Goal: Task Accomplishment & Management: Manage account settings

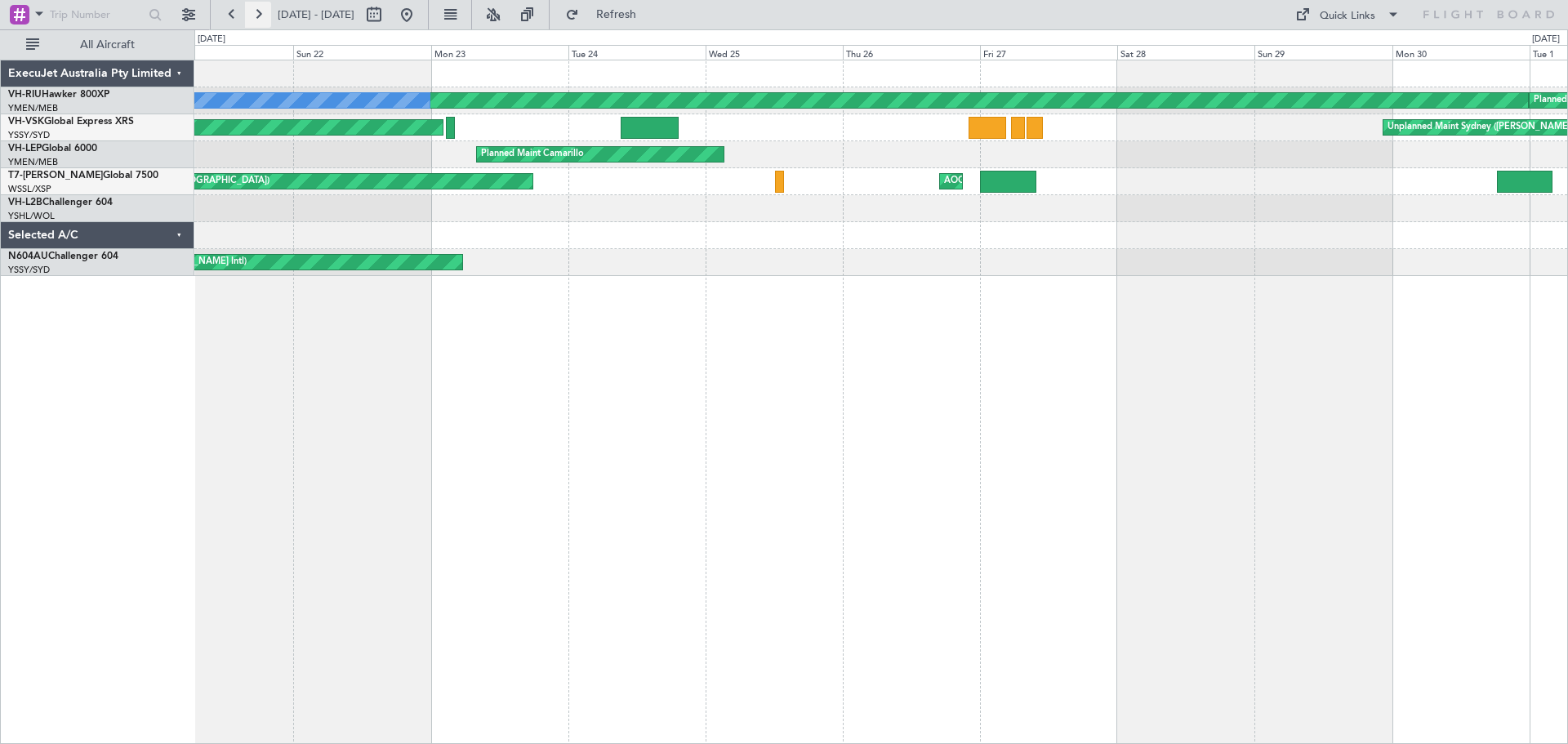
click at [265, 16] on button at bounding box center [257, 14] width 26 height 26
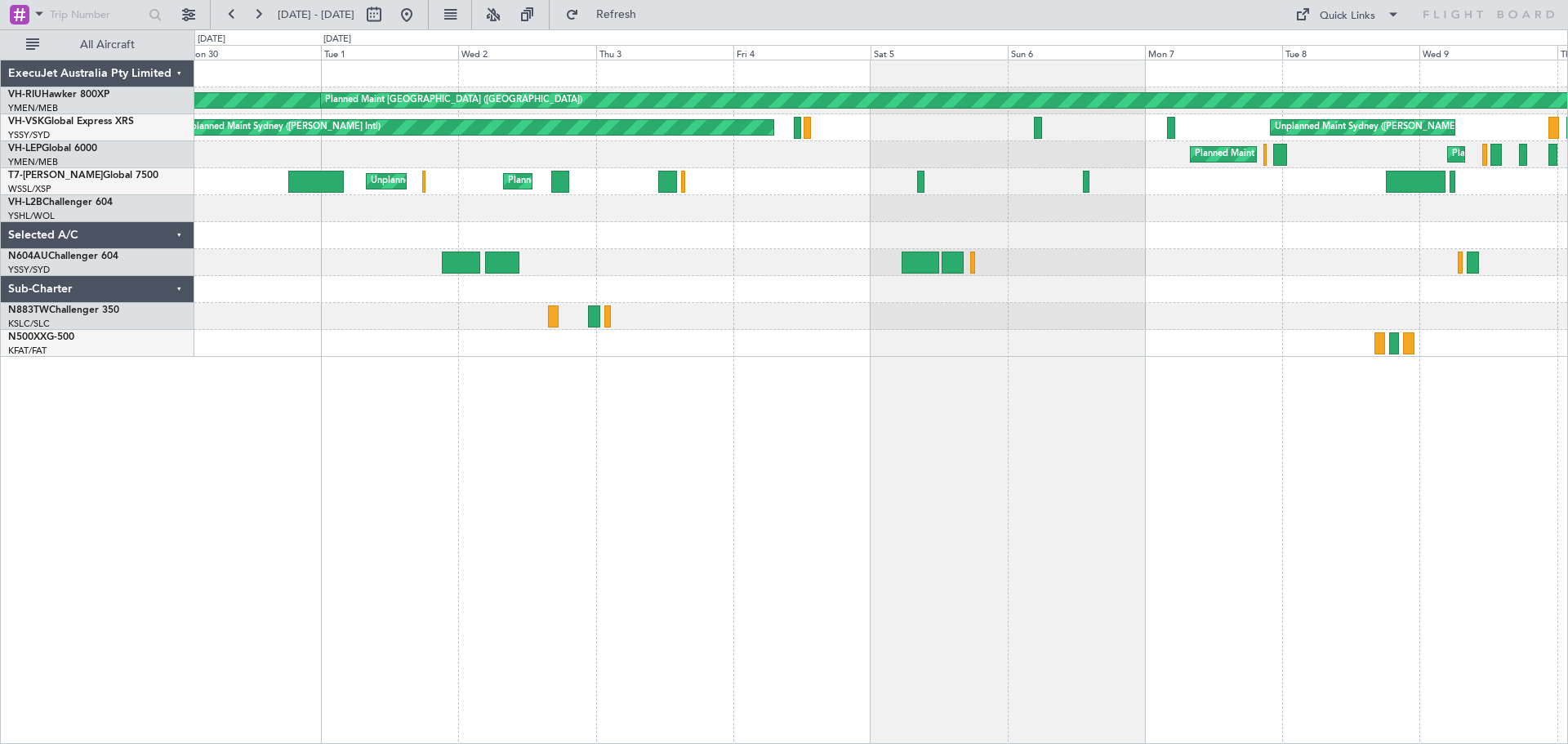
click at [481, 163] on div "Planned Maint Camarillo Planned Maint [US_STATE][GEOGRAPHIC_DATA] ([PERSON_NAME…" at bounding box center [881, 155] width 1373 height 27
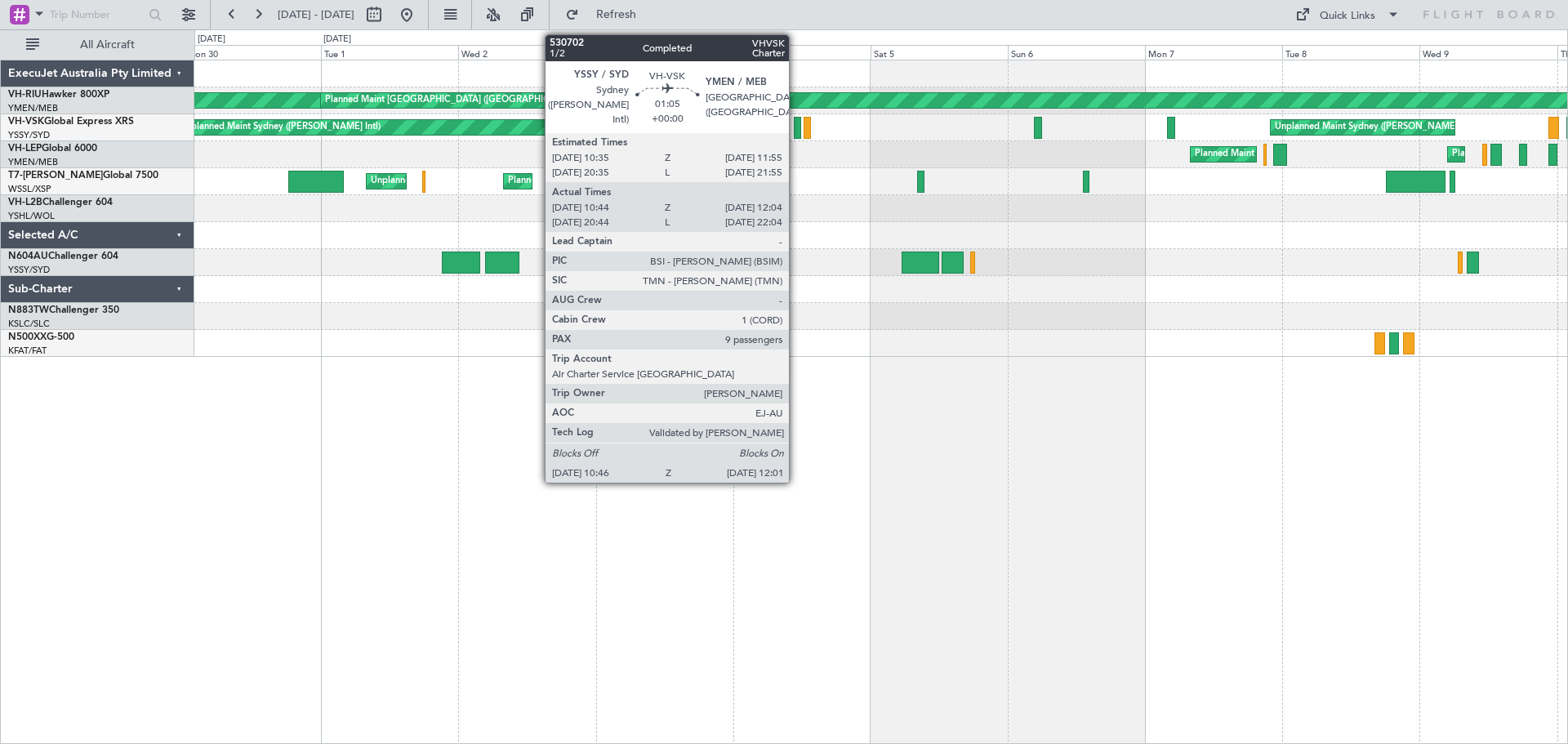
click at [796, 134] on div at bounding box center [797, 127] width 8 height 22
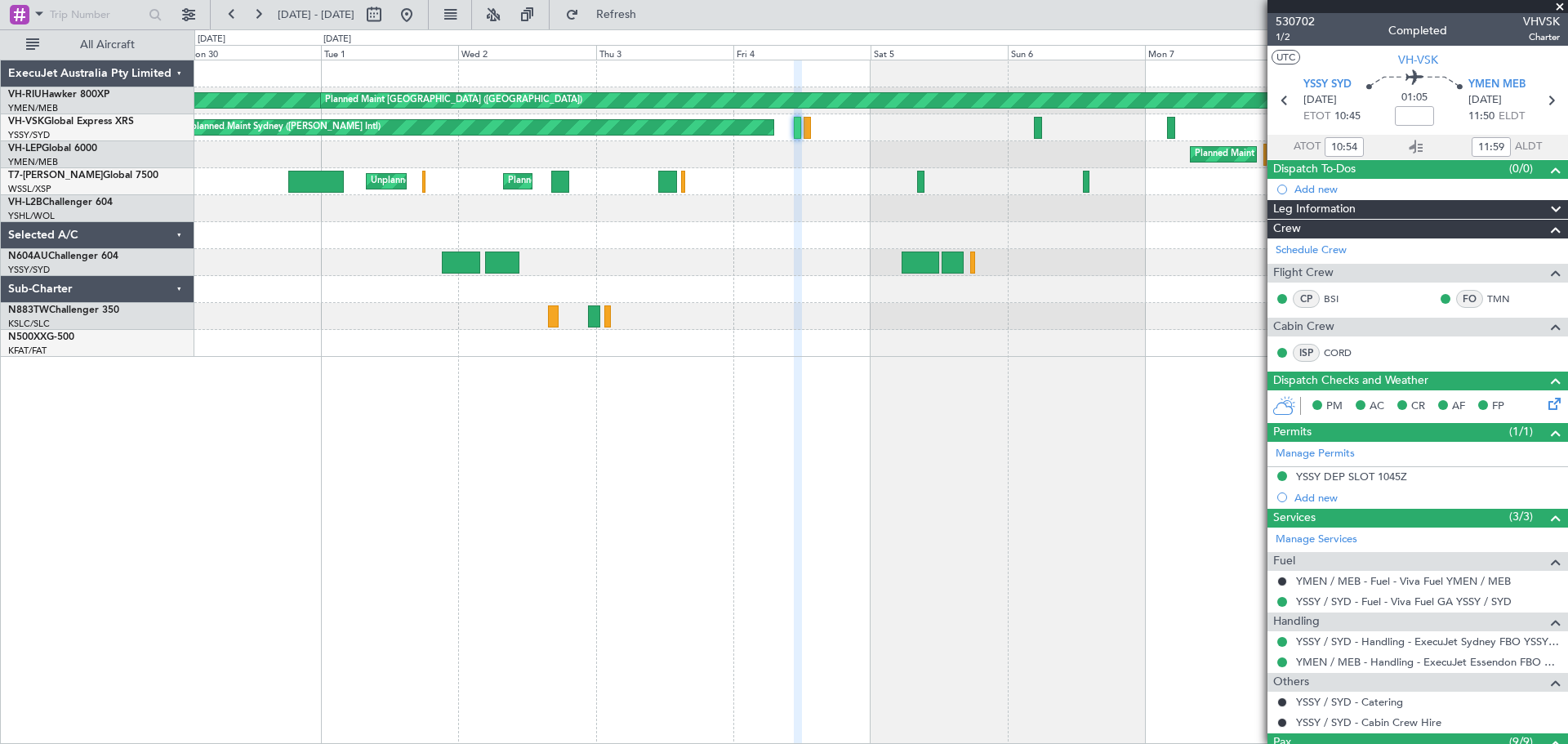
type input "20:54"
type input "21:59"
type input "10:54"
type input "11:59"
type input "20:54"
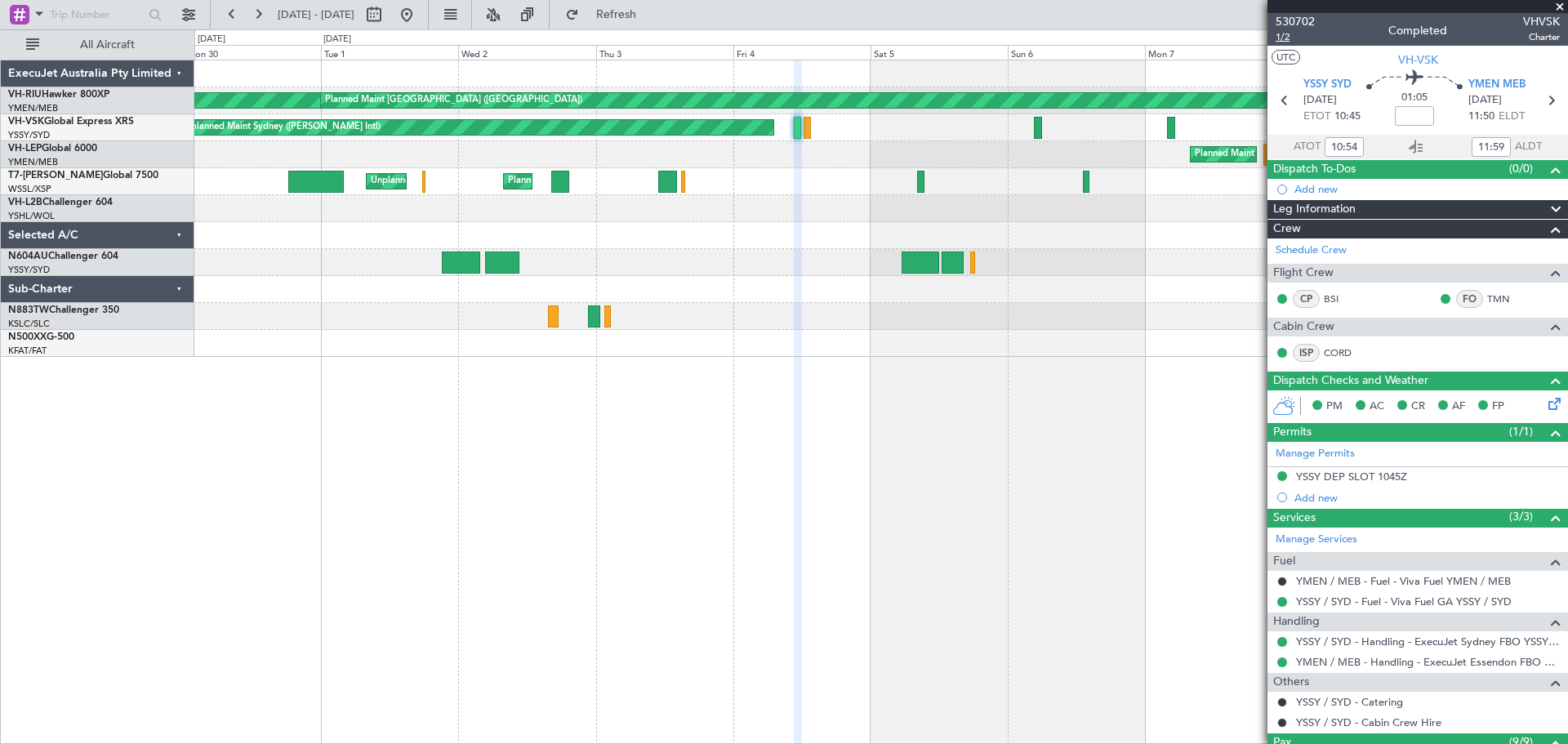
type input "21:59"
type input "10:54"
type input "11:59"
